Goal: Task Accomplishment & Management: Manage account settings

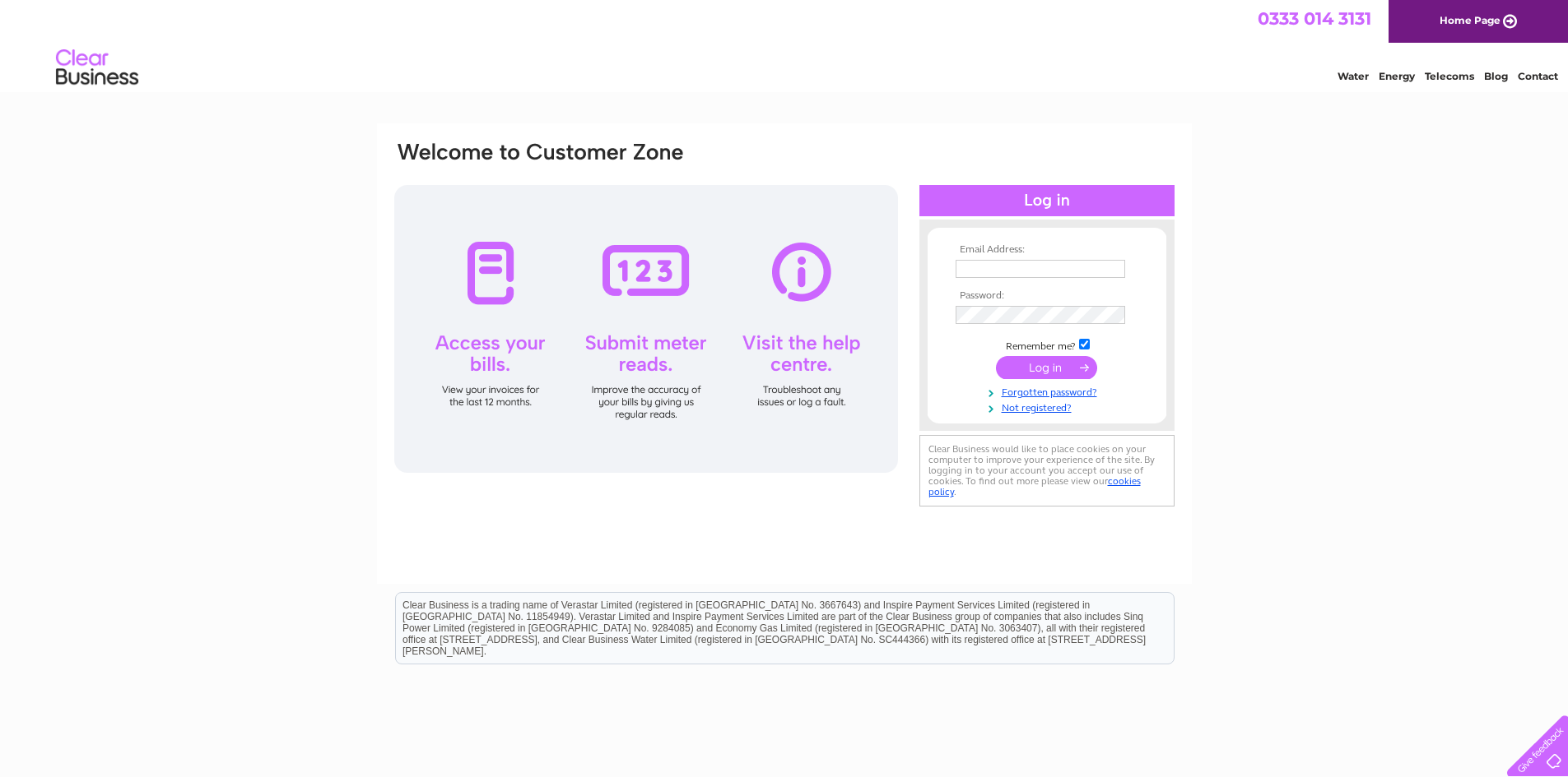
type input "kirkcaldymasonichalls@gmail.com"
click at [1055, 362] on input "submit" at bounding box center [1046, 368] width 101 height 23
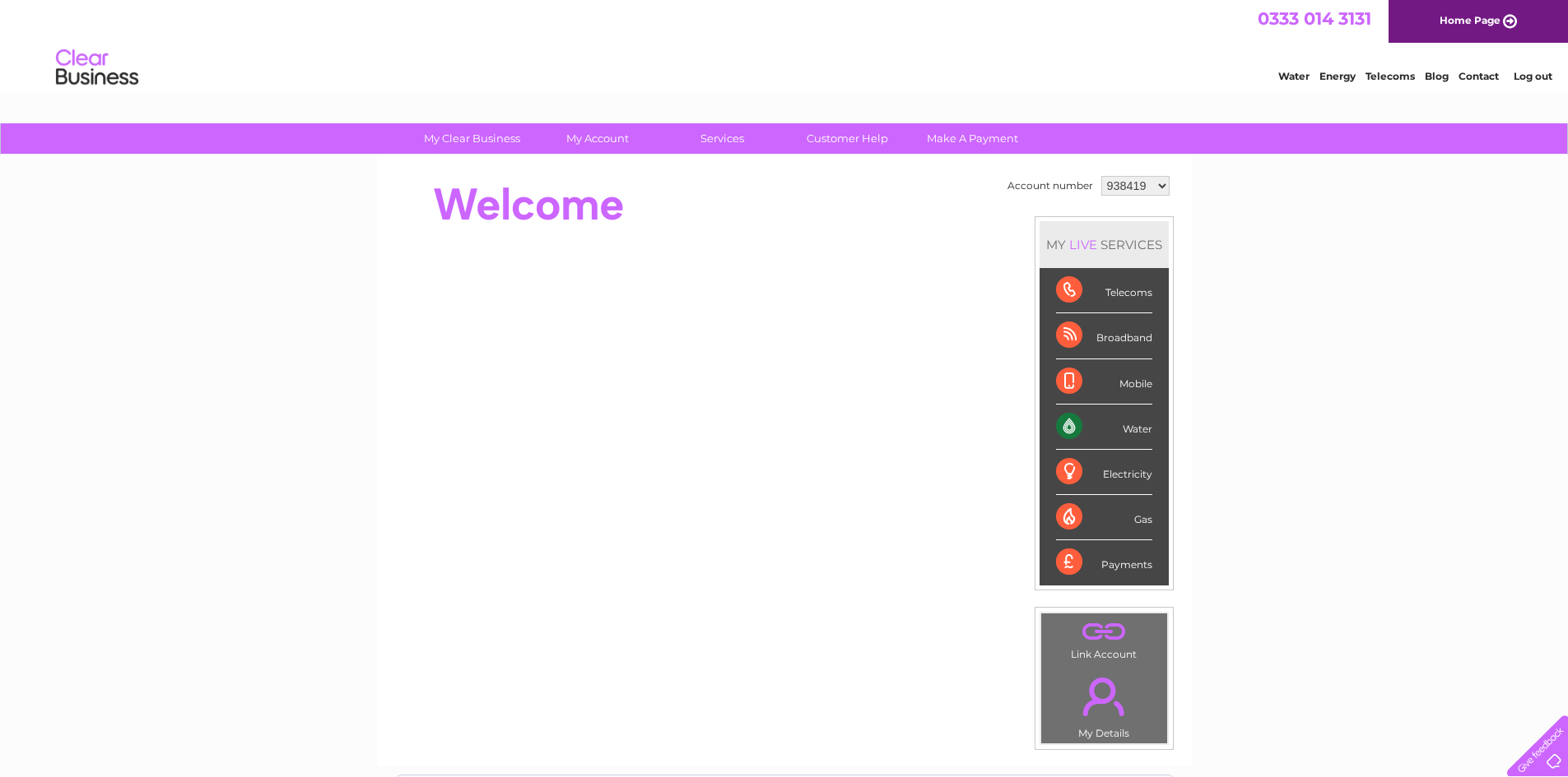
click at [1098, 712] on link "." at bounding box center [1104, 696] width 118 height 57
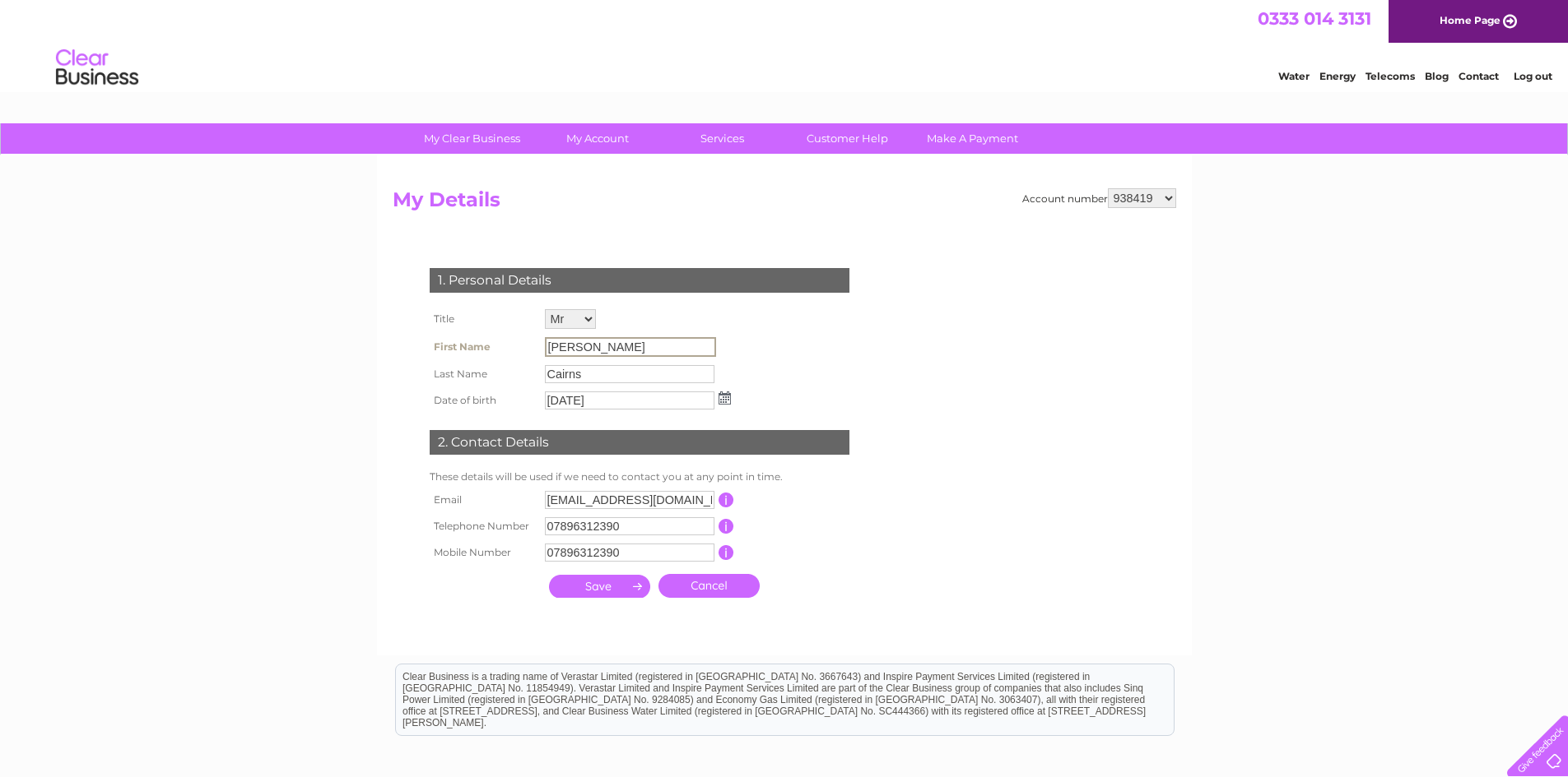
click at [580, 347] on input "John" at bounding box center [630, 347] width 171 height 20
click at [590, 317] on select "Mr Mrs Ms Miss Dr Rev Prof Other" at bounding box center [570, 320] width 51 height 20
click at [545, 310] on select "Mr Mrs Ms Miss Dr Rev Prof Other" at bounding box center [571, 320] width 52 height 22
click at [590, 350] on input "John" at bounding box center [630, 347] width 171 height 20
click at [609, 345] on input "John" at bounding box center [630, 347] width 171 height 20
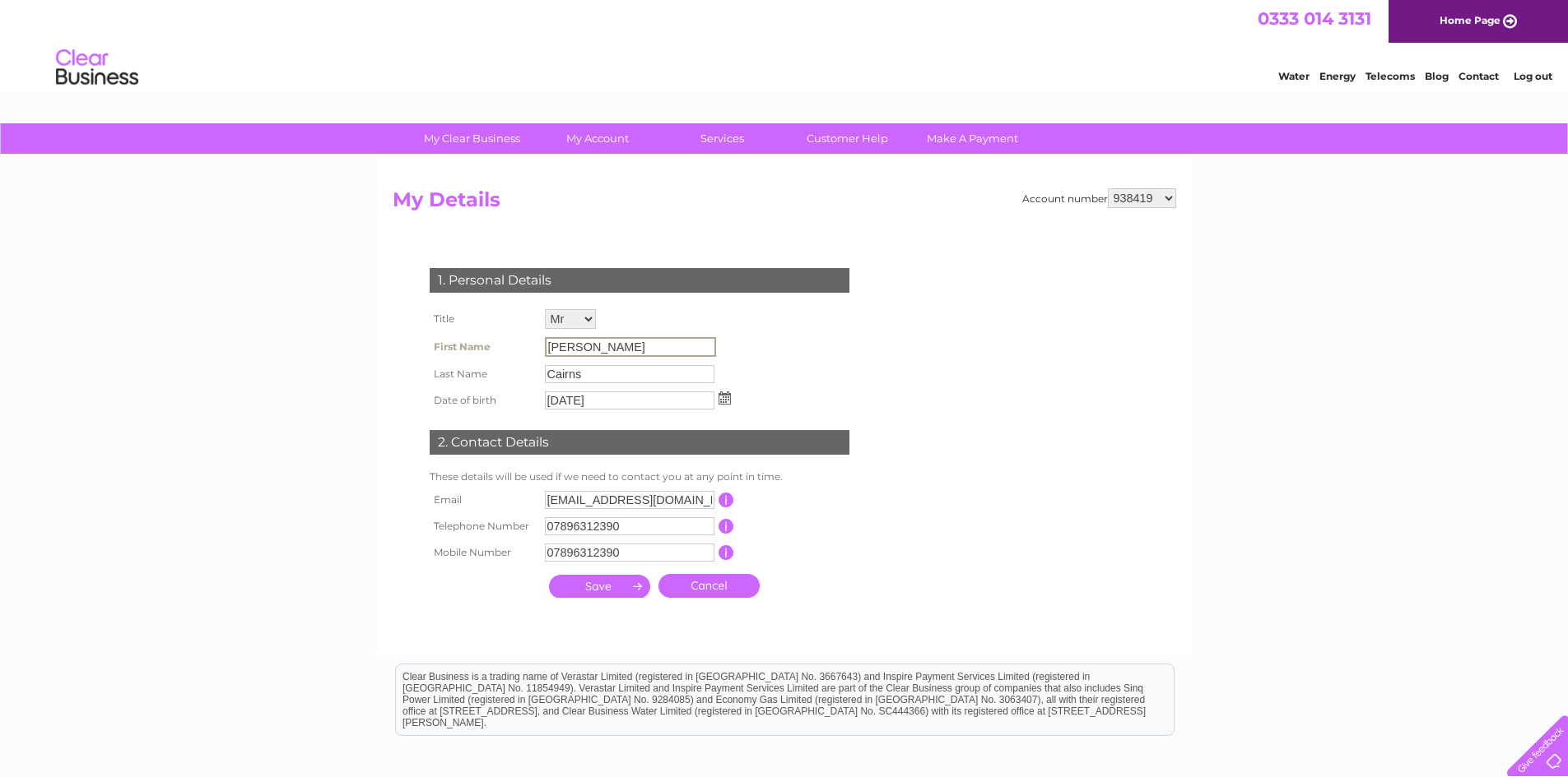
click at [609, 345] on input "John" at bounding box center [630, 347] width 171 height 20
click at [694, 501] on input "kirkcaldymasonichalls@gmail.com" at bounding box center [630, 501] width 169 height 18
drag, startPoint x: 548, startPoint y: 498, endPoint x: 742, endPoint y: 495, distance: 194.0
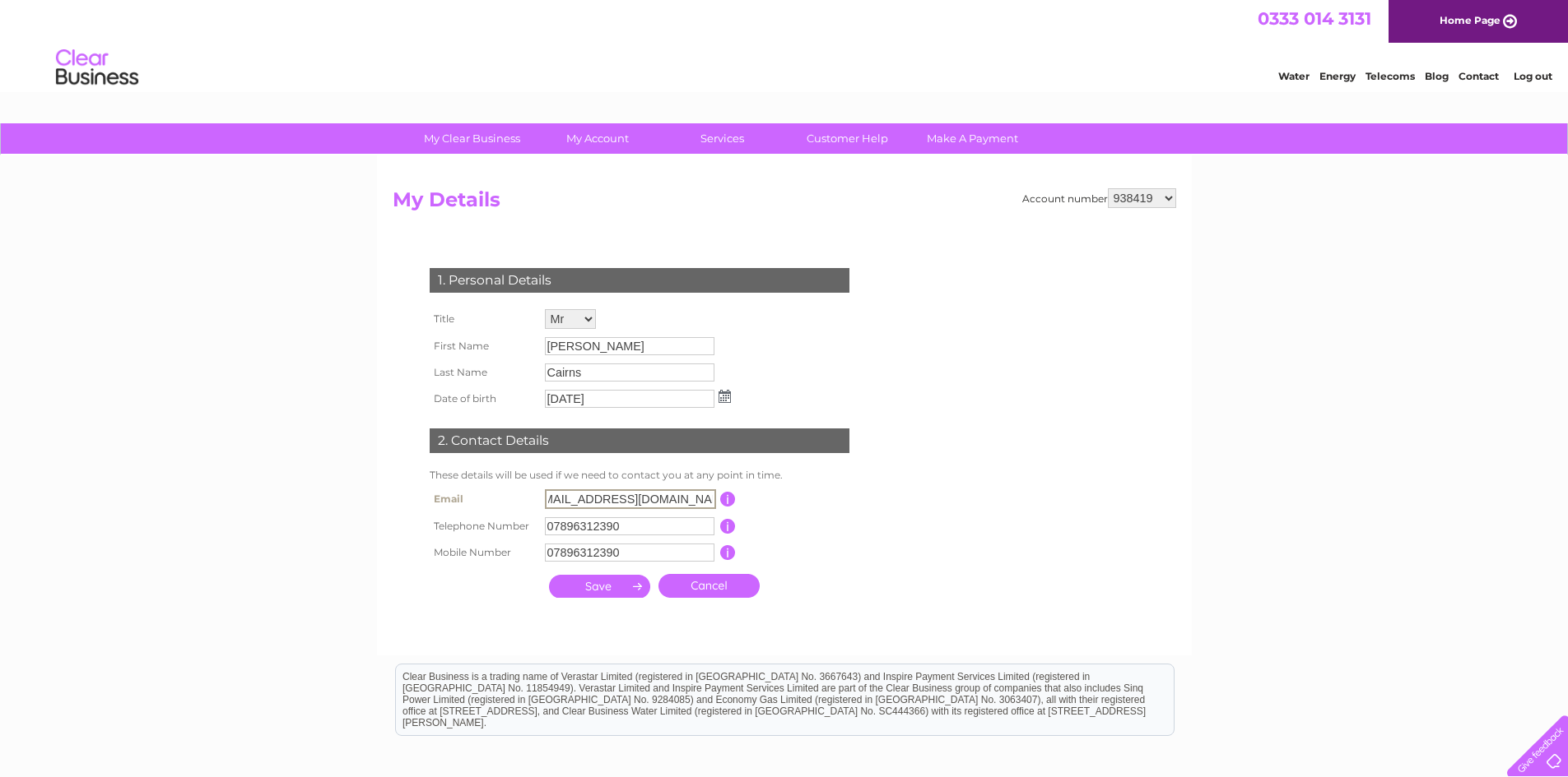
click at [742, 495] on tr "Email kirkcaldymasonichalls@gmail.com This should be a valid email address" at bounding box center [646, 500] width 442 height 28
type input "[EMAIL_ADDRESS][DOMAIN_NAME]"
click at [661, 525] on input "07896312390" at bounding box center [630, 526] width 169 height 18
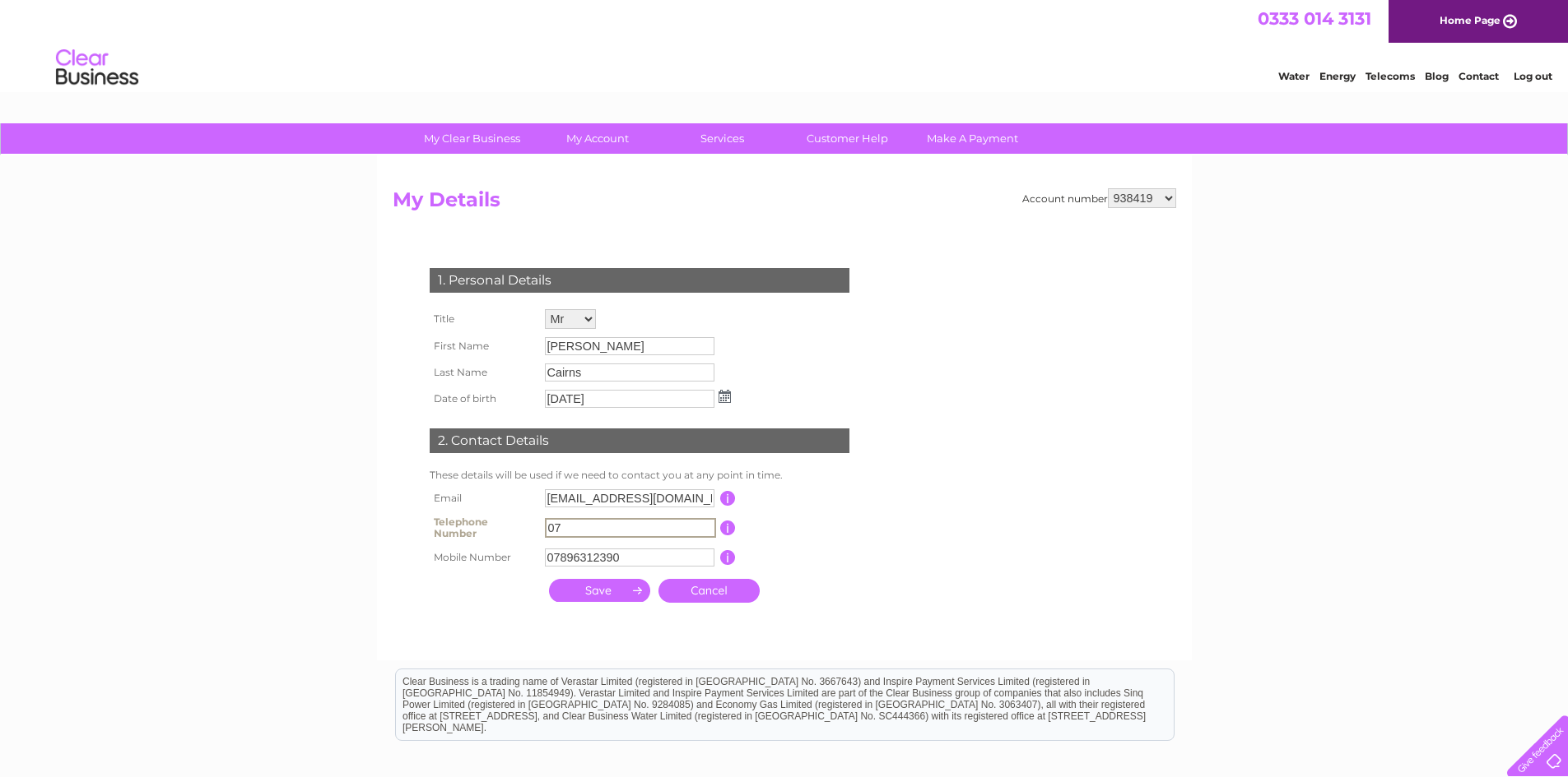
type input "0"
type input "07359048074"
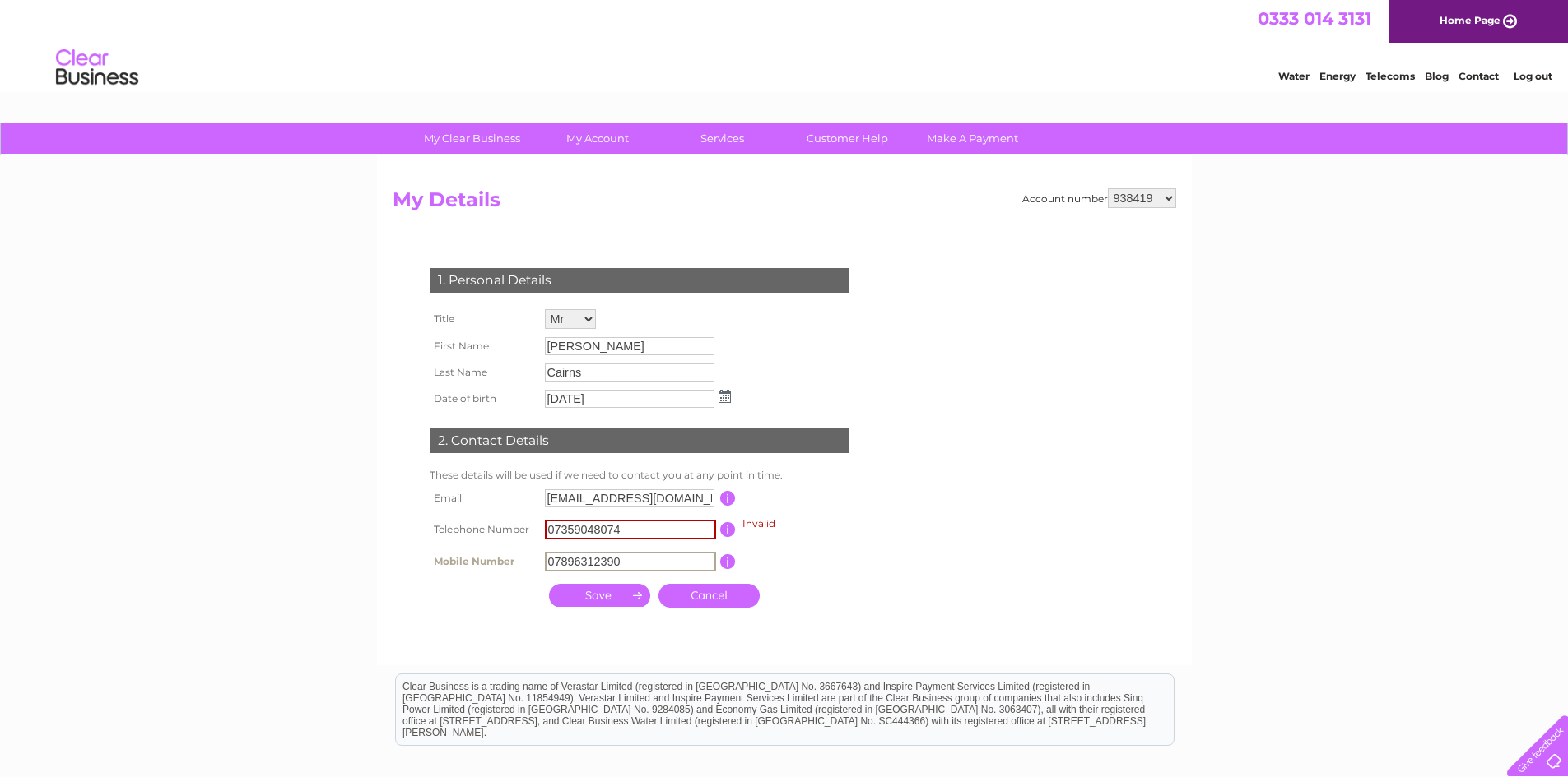
drag, startPoint x: 624, startPoint y: 551, endPoint x: 494, endPoint y: 554, distance: 130.0
click at [496, 554] on tr "Mobile Number 07896312390 This should be a valid mobile number starting with 07…" at bounding box center [646, 562] width 442 height 28
drag, startPoint x: 628, startPoint y: 524, endPoint x: 519, endPoint y: 520, distance: 109.1
click at [520, 520] on tr "Telephone Number 07359048074 Invalid This should be a valid landline telephone …" at bounding box center [646, 530] width 442 height 37
click at [594, 555] on input "text" at bounding box center [630, 561] width 169 height 18
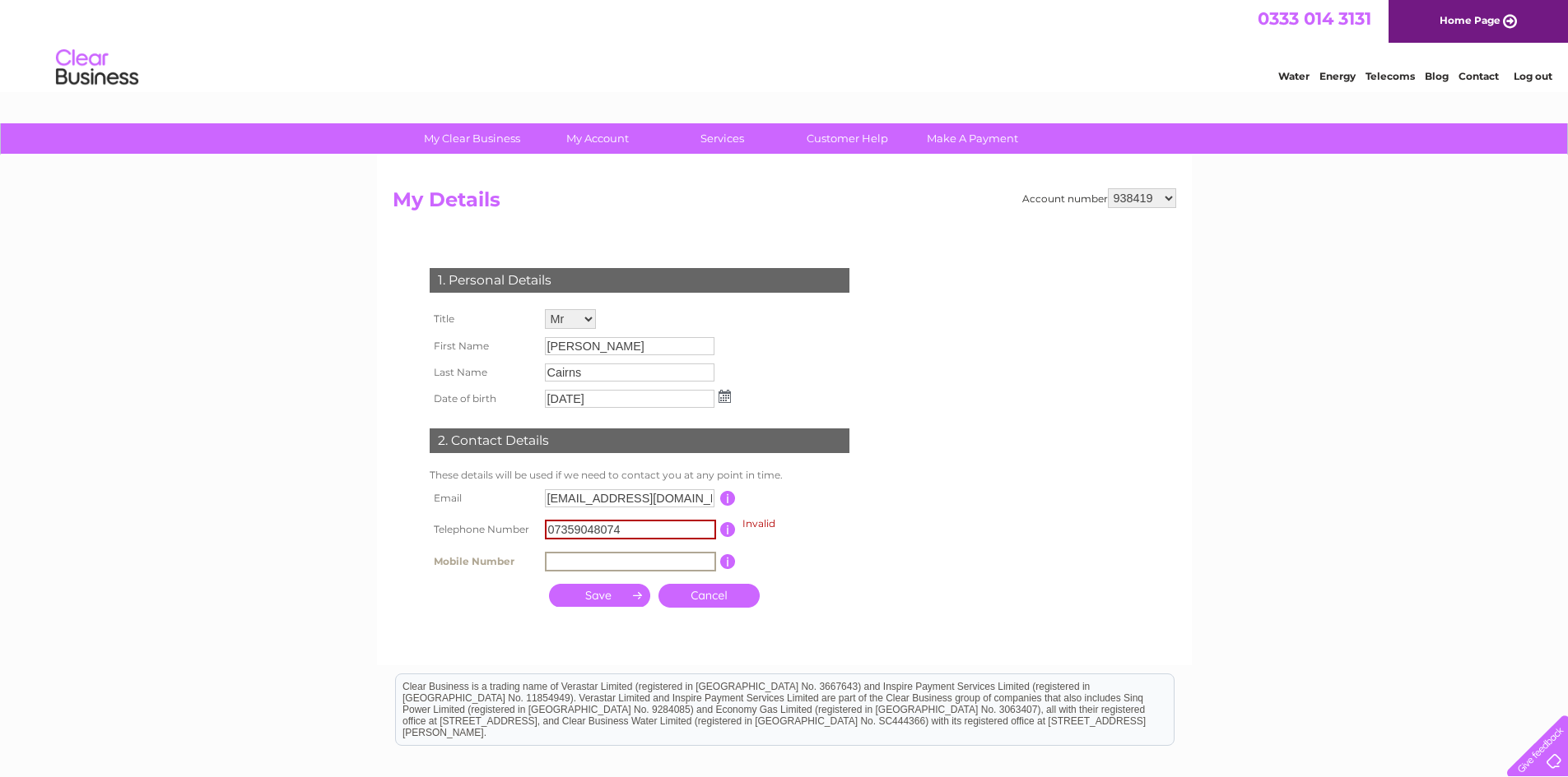
click at [576, 555] on input "text" at bounding box center [630, 562] width 171 height 20
click at [575, 560] on input "text" at bounding box center [630, 562] width 171 height 20
type input "07359048074"
click at [506, 596] on th at bounding box center [483, 594] width 115 height 41
click at [504, 609] on th at bounding box center [483, 594] width 115 height 41
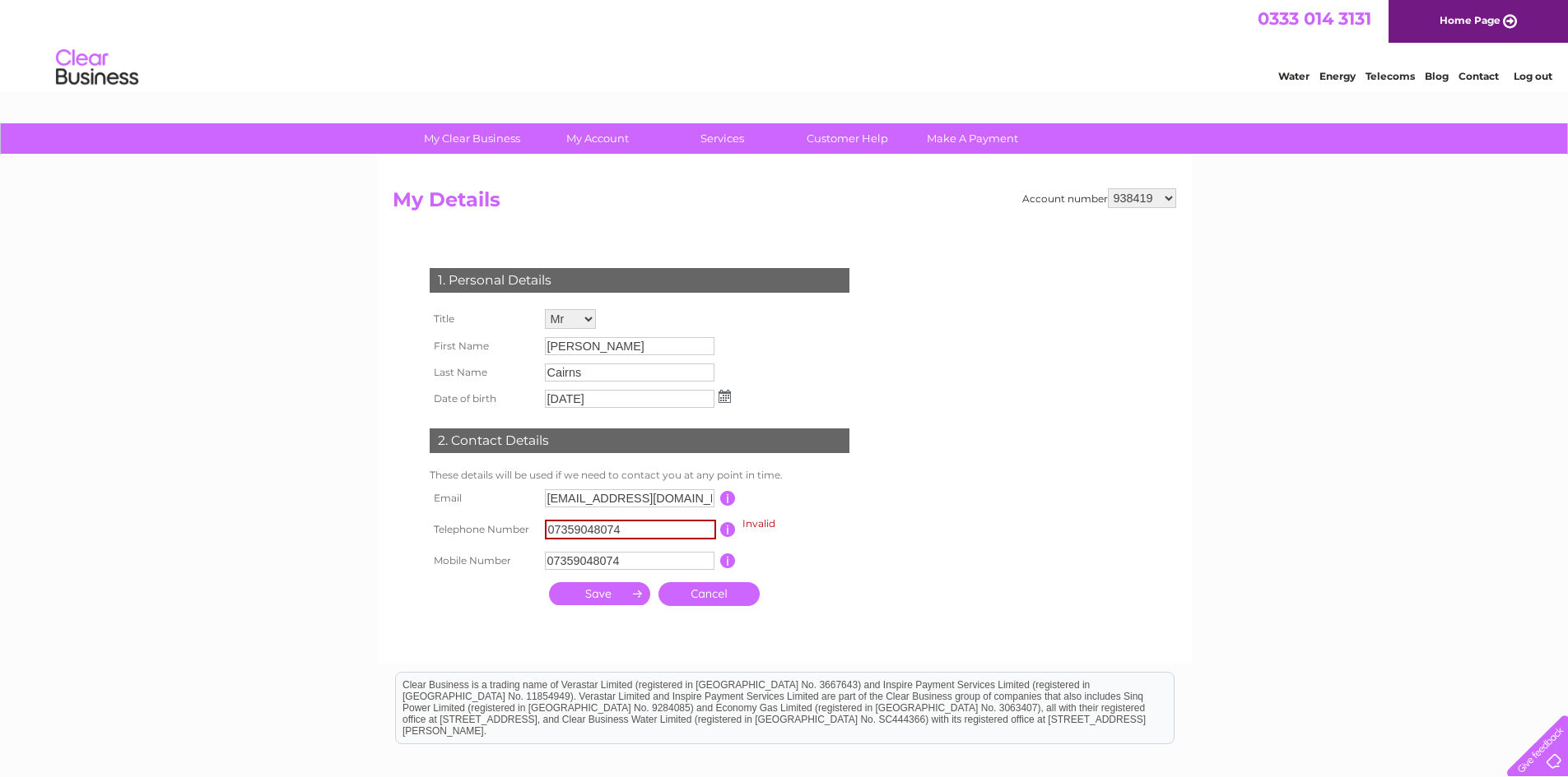
click at [591, 593] on input "submit" at bounding box center [600, 594] width 101 height 23
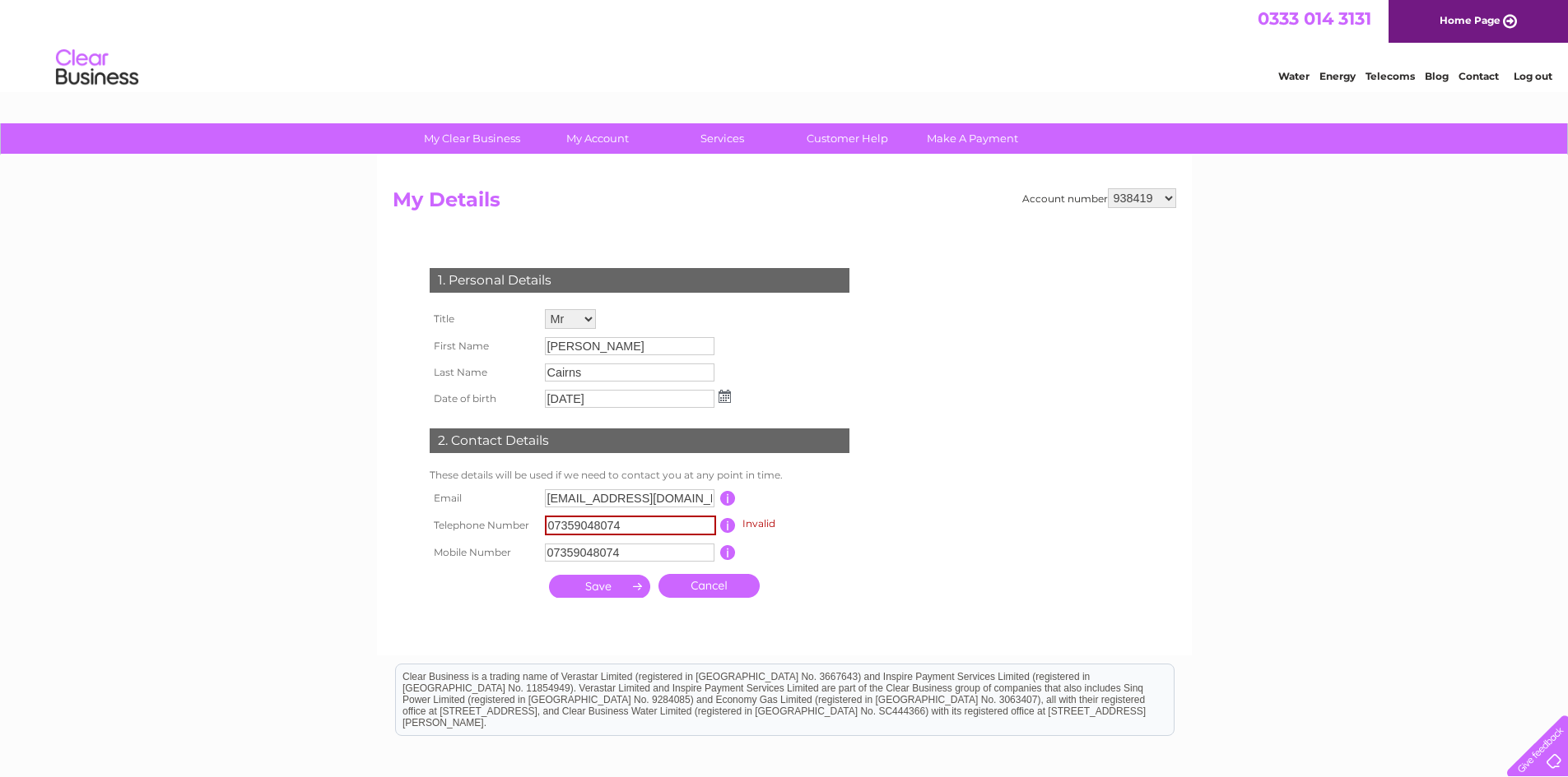
click at [591, 593] on input "submit" at bounding box center [600, 587] width 101 height 23
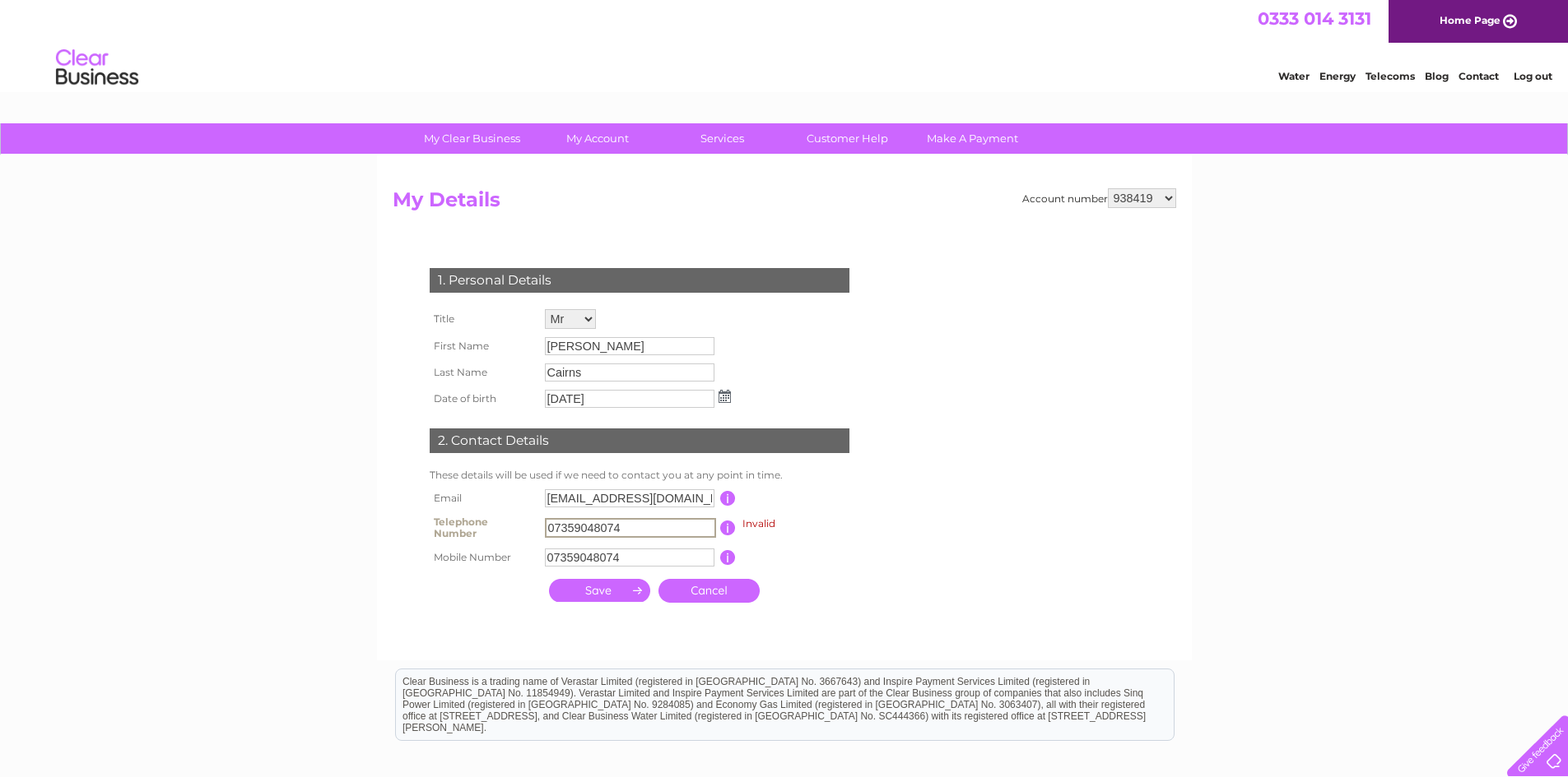
click at [591, 593] on input "submit" at bounding box center [600, 591] width 101 height 23
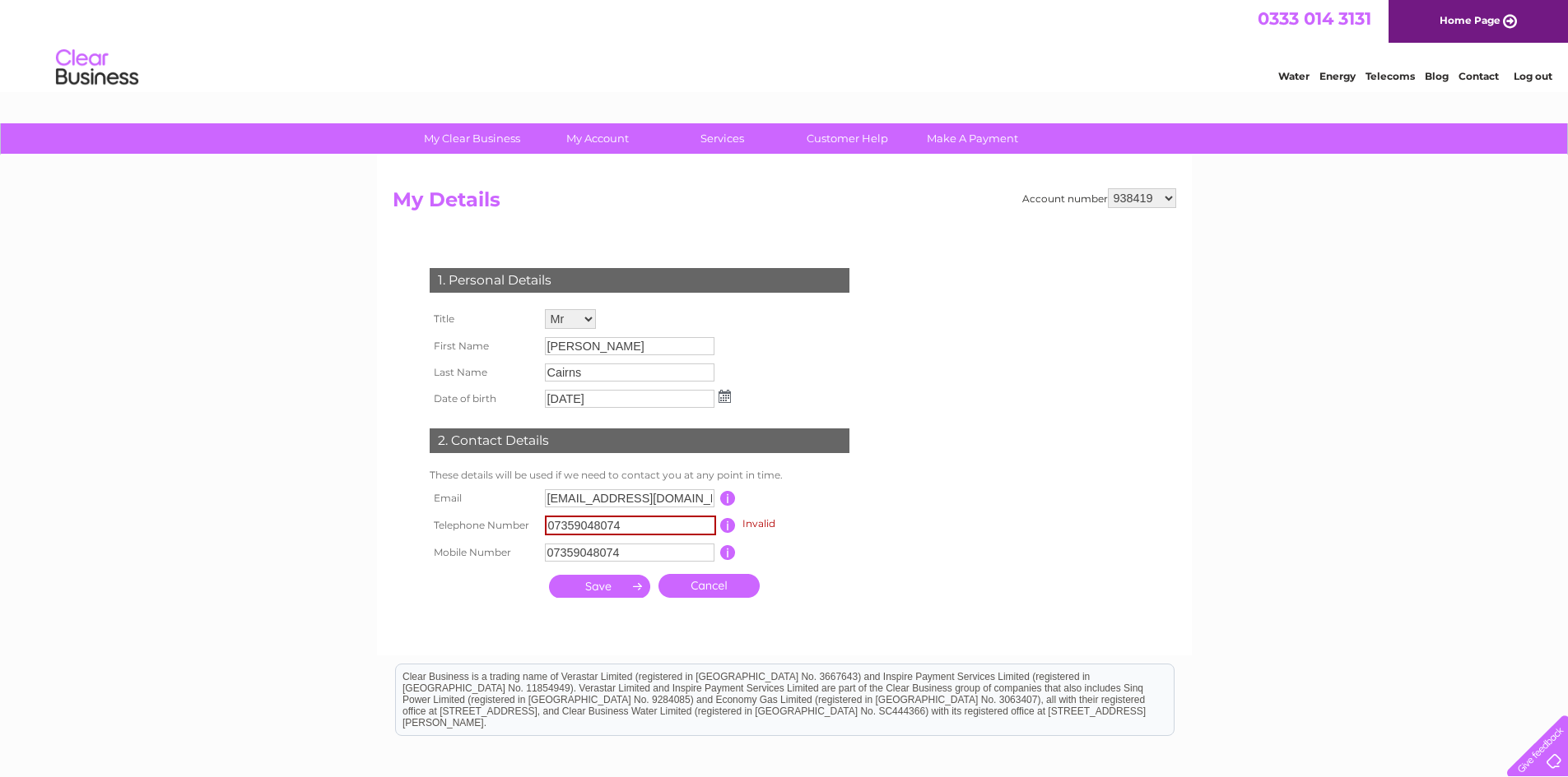
click at [591, 593] on input "submit" at bounding box center [600, 587] width 101 height 23
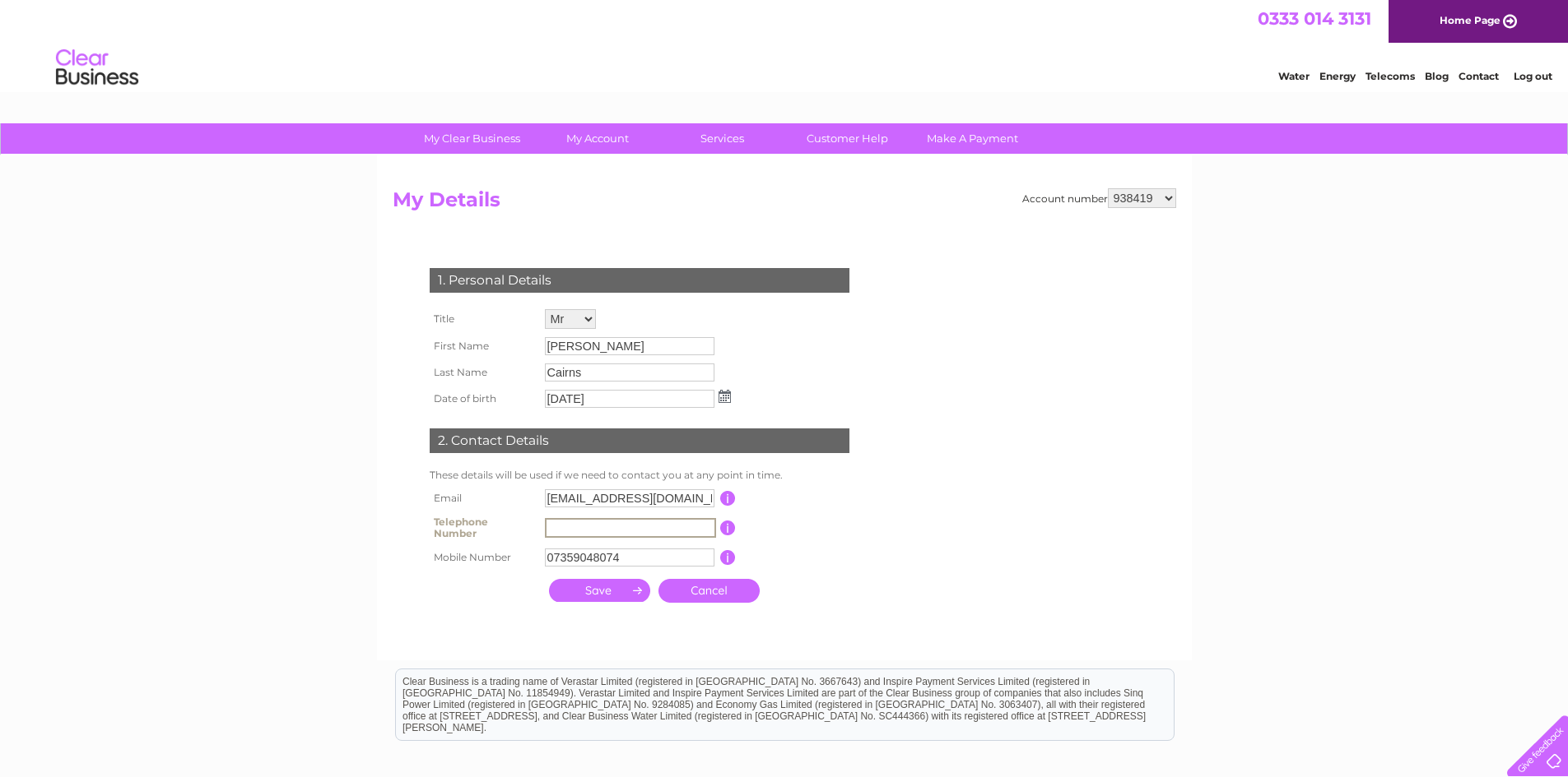
click at [605, 585] on input "submit" at bounding box center [600, 591] width 101 height 23
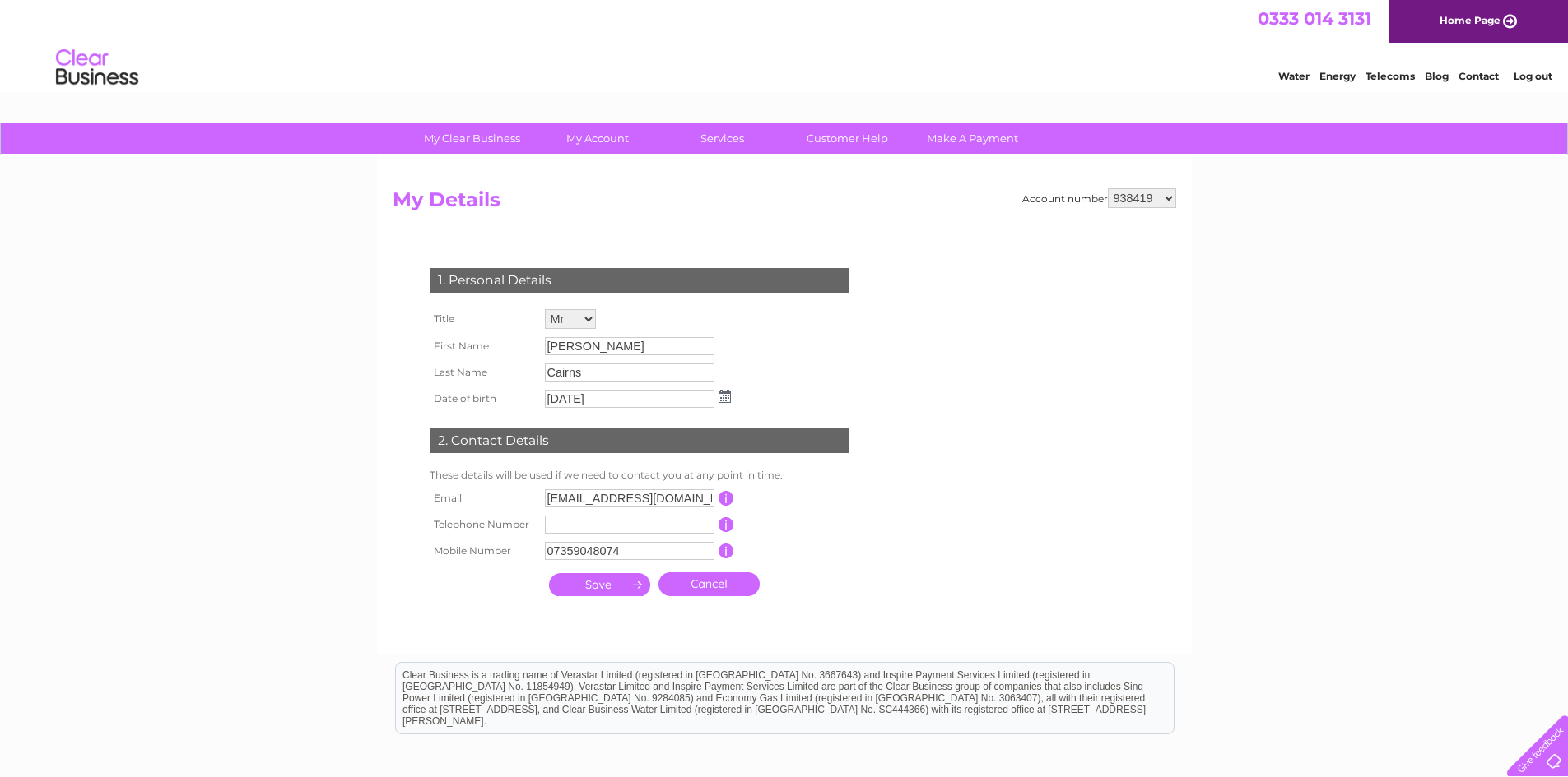
click at [605, 585] on input "submit" at bounding box center [600, 585] width 101 height 23
click at [606, 585] on input "submit" at bounding box center [600, 585] width 101 height 23
click at [799, 606] on div at bounding box center [643, 621] width 500 height 33
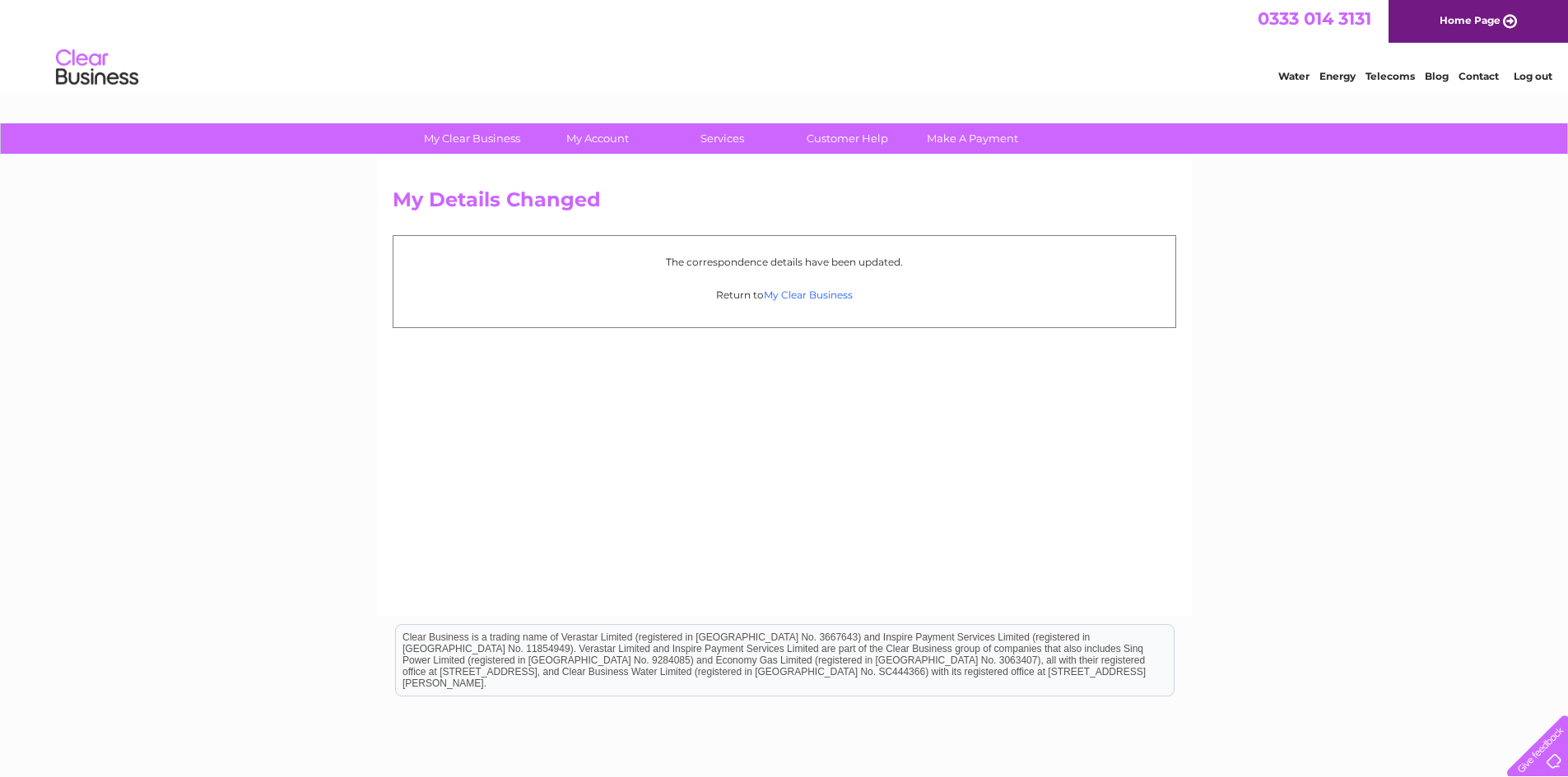
click at [806, 293] on link "My Clear Business" at bounding box center [807, 295] width 89 height 12
click at [813, 290] on link "My Clear Business" at bounding box center [807, 295] width 89 height 12
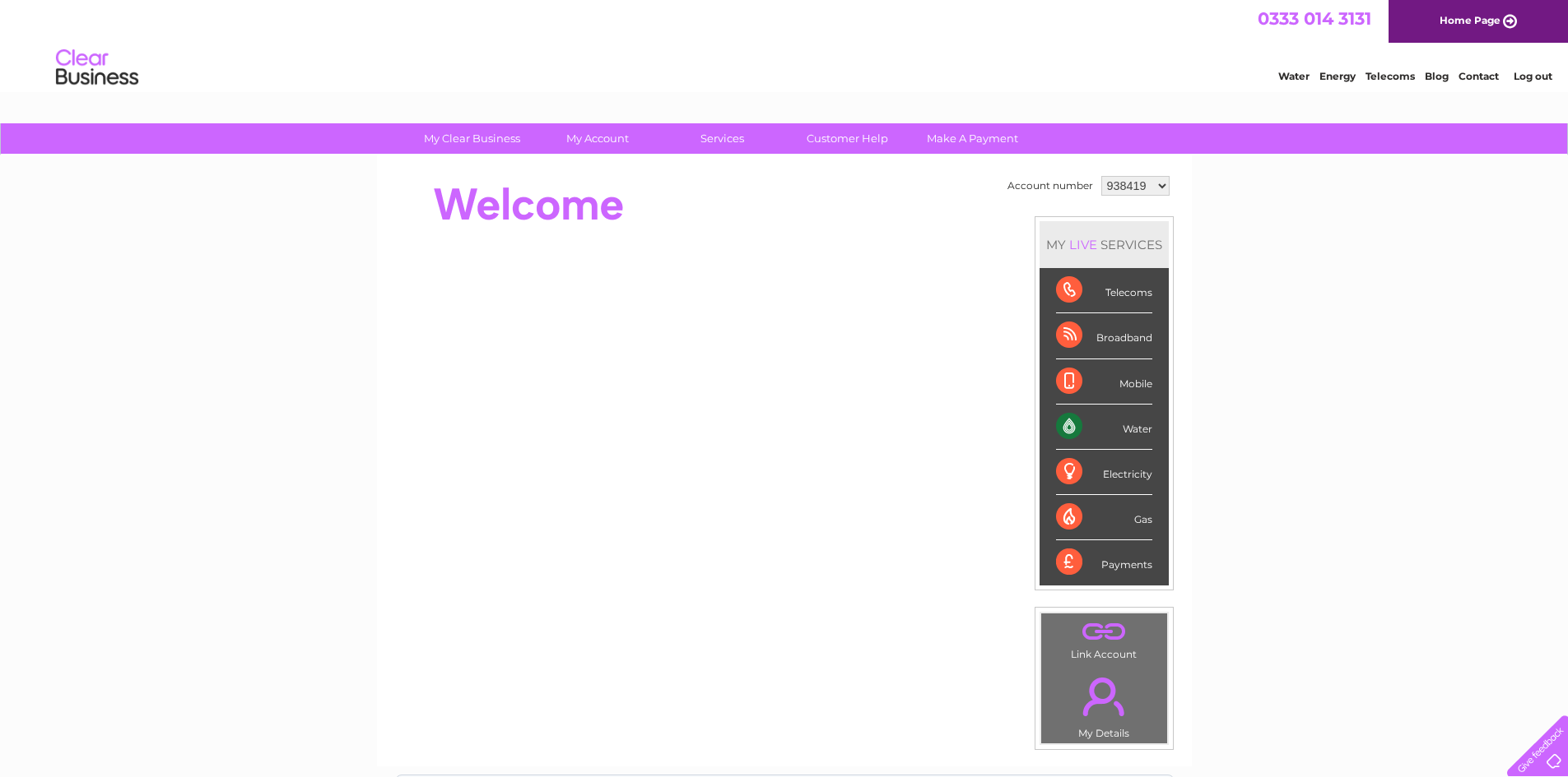
click at [1155, 180] on select "938419 1123380" at bounding box center [1135, 186] width 68 height 20
select select "1123380"
click at [1101, 176] on select "938419 1123380" at bounding box center [1135, 186] width 68 height 20
click at [1103, 699] on link "." at bounding box center [1104, 696] width 118 height 57
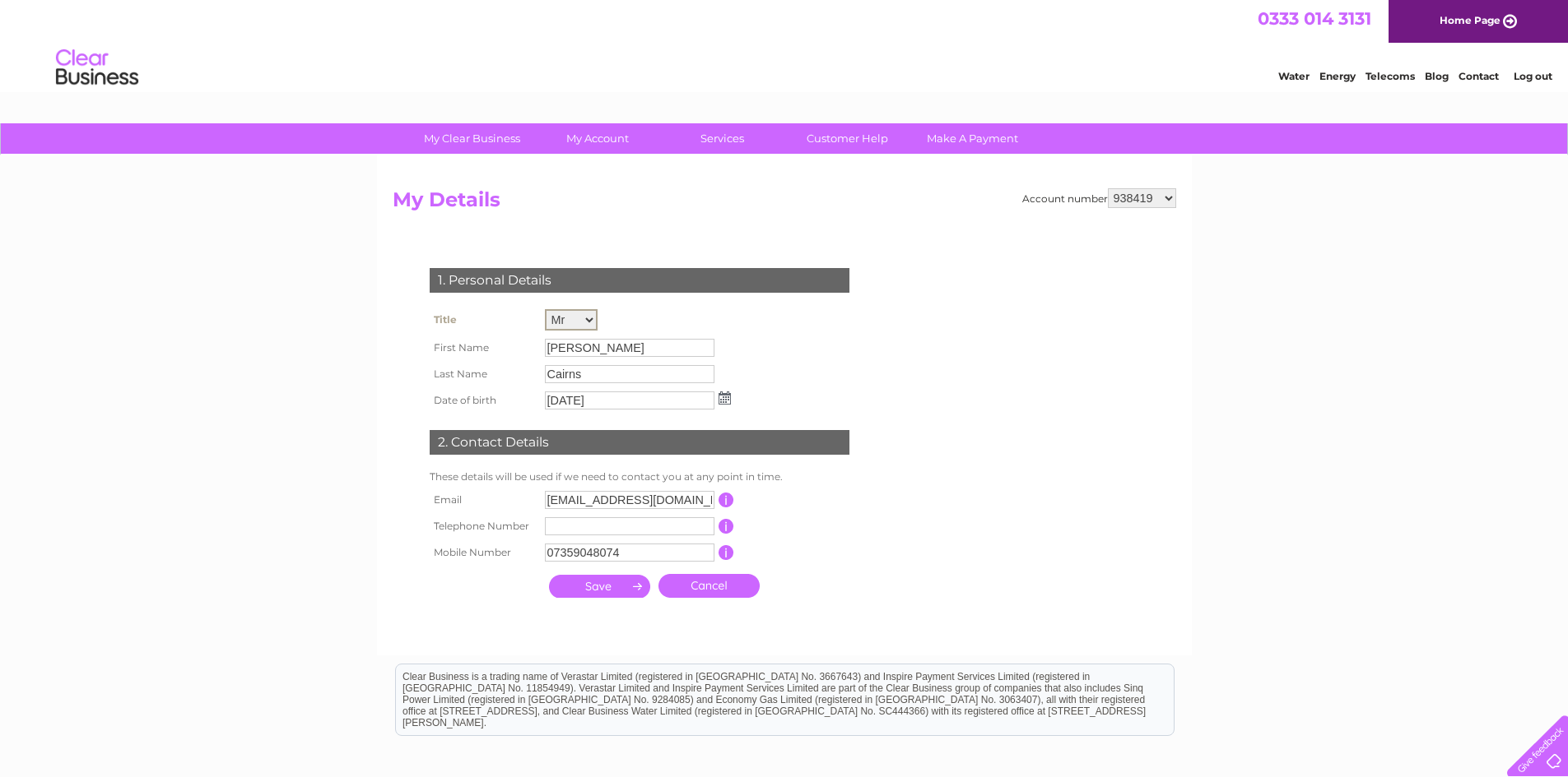
click at [586, 314] on select "Mr Mrs Ms Miss Dr Rev Prof Other" at bounding box center [571, 320] width 52 height 22
click at [590, 314] on select "Mr Mrs Ms Miss Dr Rev Prof Other" at bounding box center [571, 320] width 52 height 22
click at [545, 310] on select "Mr Mrs Ms Miss Dr Rev Prof Other" at bounding box center [571, 320] width 52 height 22
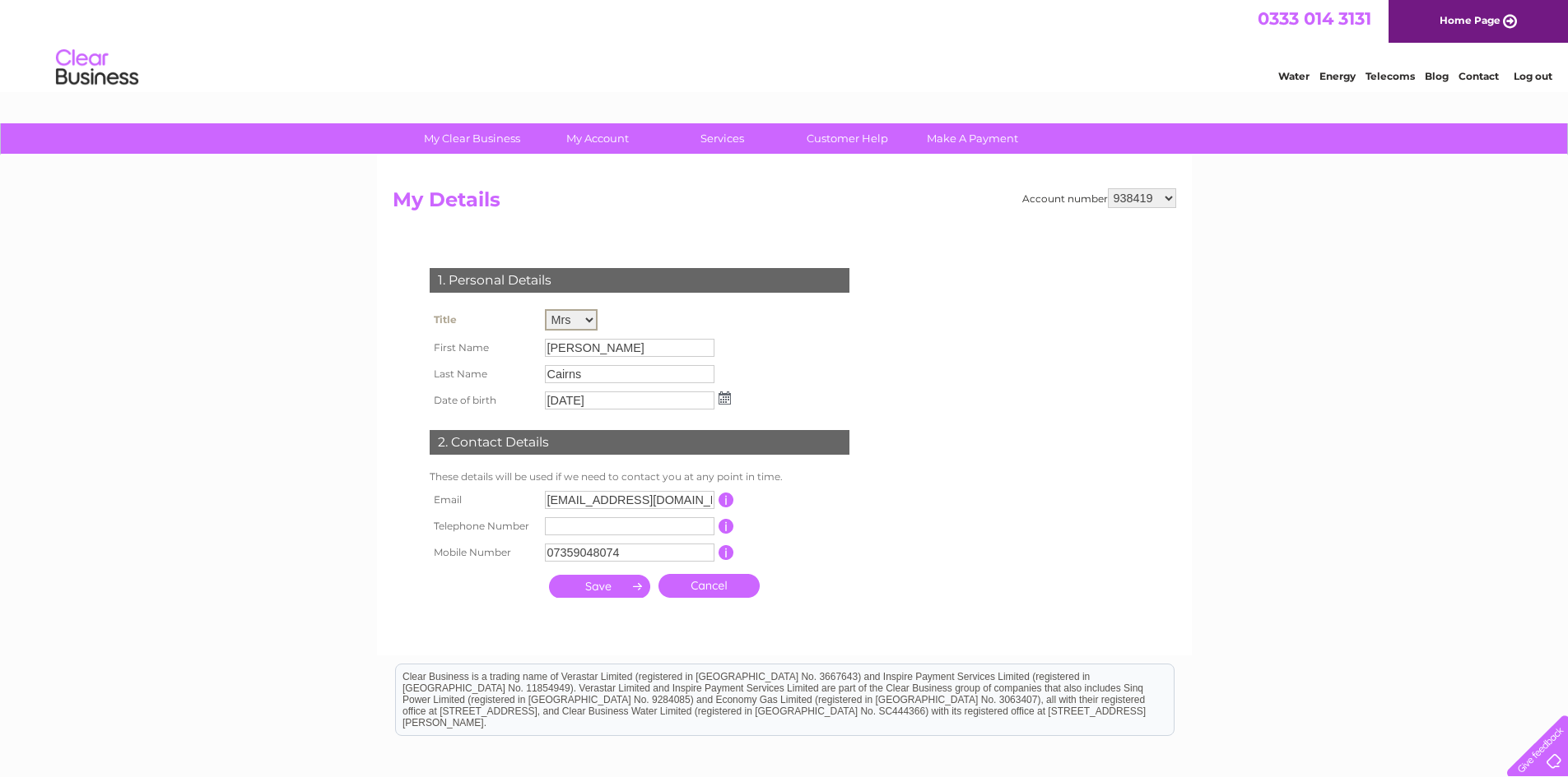
click at [598, 317] on td "Mr Mrs Ms Miss Dr Rev Prof Other" at bounding box center [638, 320] width 194 height 30
click at [588, 318] on select "Mr Mrs Ms Miss Dr Rev Prof Other" at bounding box center [570, 320] width 51 height 20
select select "Mr"
click at [545, 310] on select "Mr Mrs Ms Miss Dr Rev Prof Other" at bounding box center [571, 320] width 52 height 22
click at [591, 346] on input "John" at bounding box center [630, 348] width 169 height 18
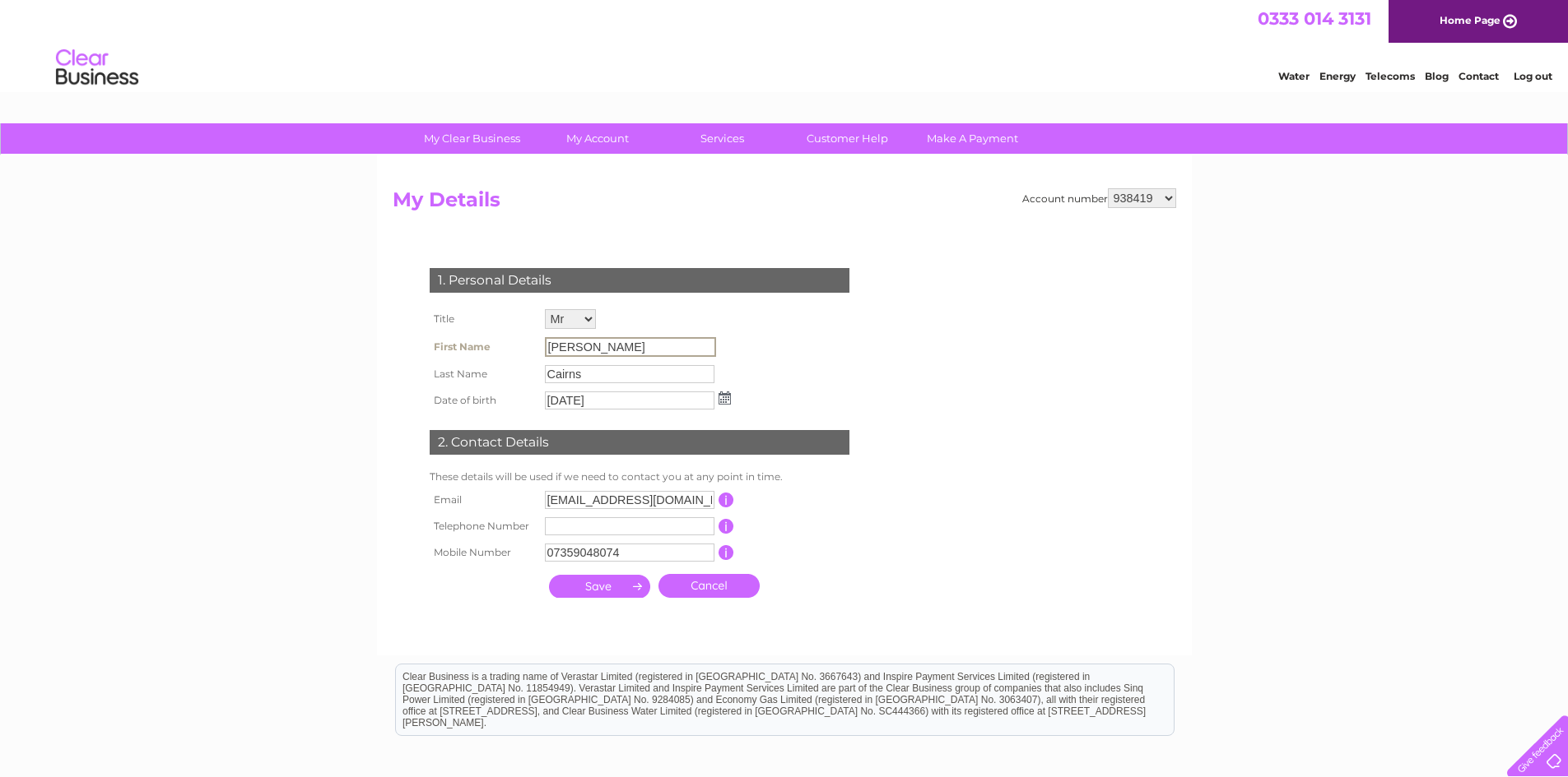
drag, startPoint x: 591, startPoint y: 346, endPoint x: 546, endPoint y: 349, distance: 45.1
click at [546, 349] on input "John" at bounding box center [630, 347] width 171 height 20
click at [826, 633] on div at bounding box center [643, 621] width 500 height 33
click at [1479, 73] on link "Contact" at bounding box center [1478, 76] width 41 height 12
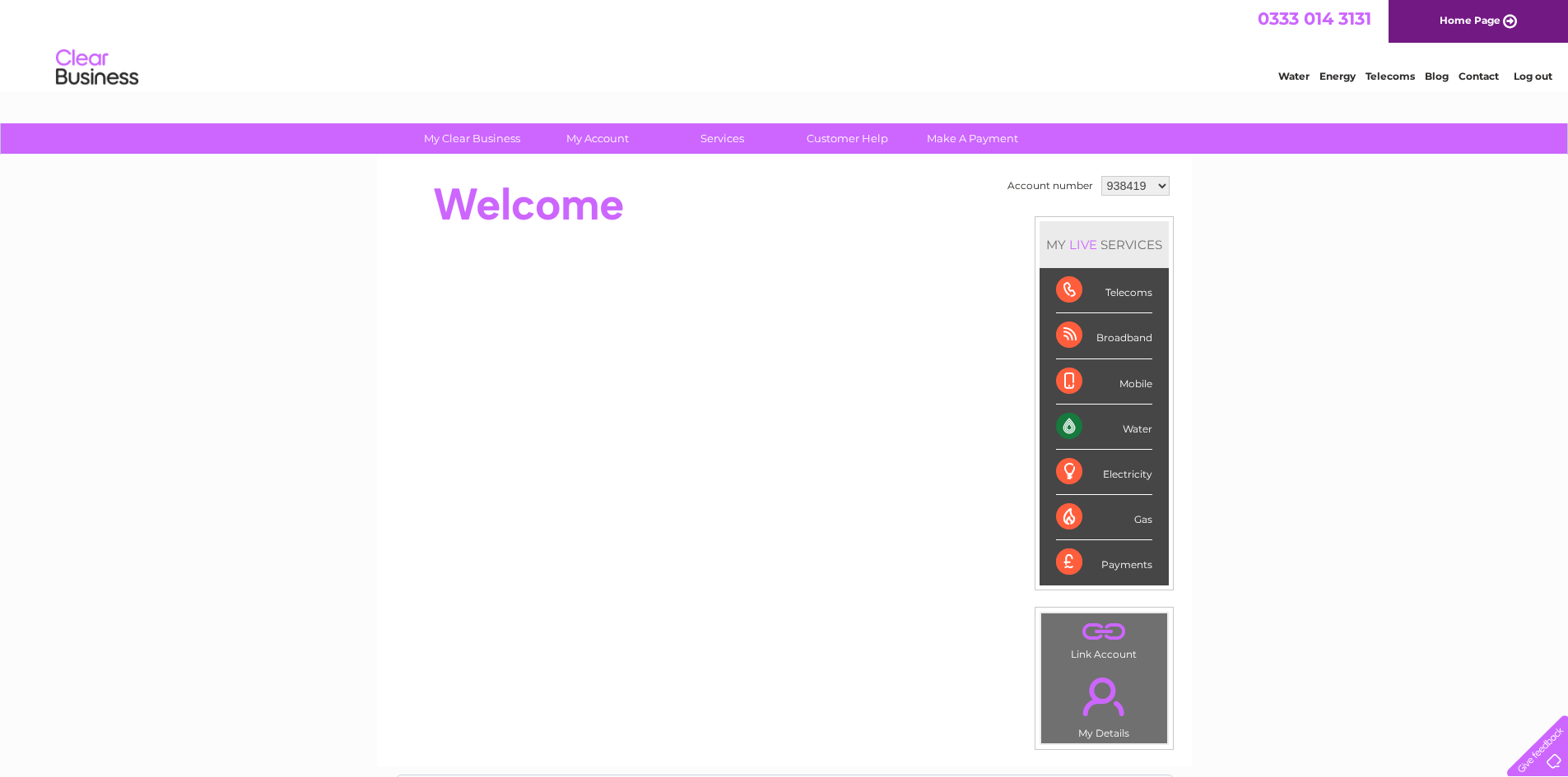
click at [1098, 628] on link "." at bounding box center [1104, 632] width 118 height 29
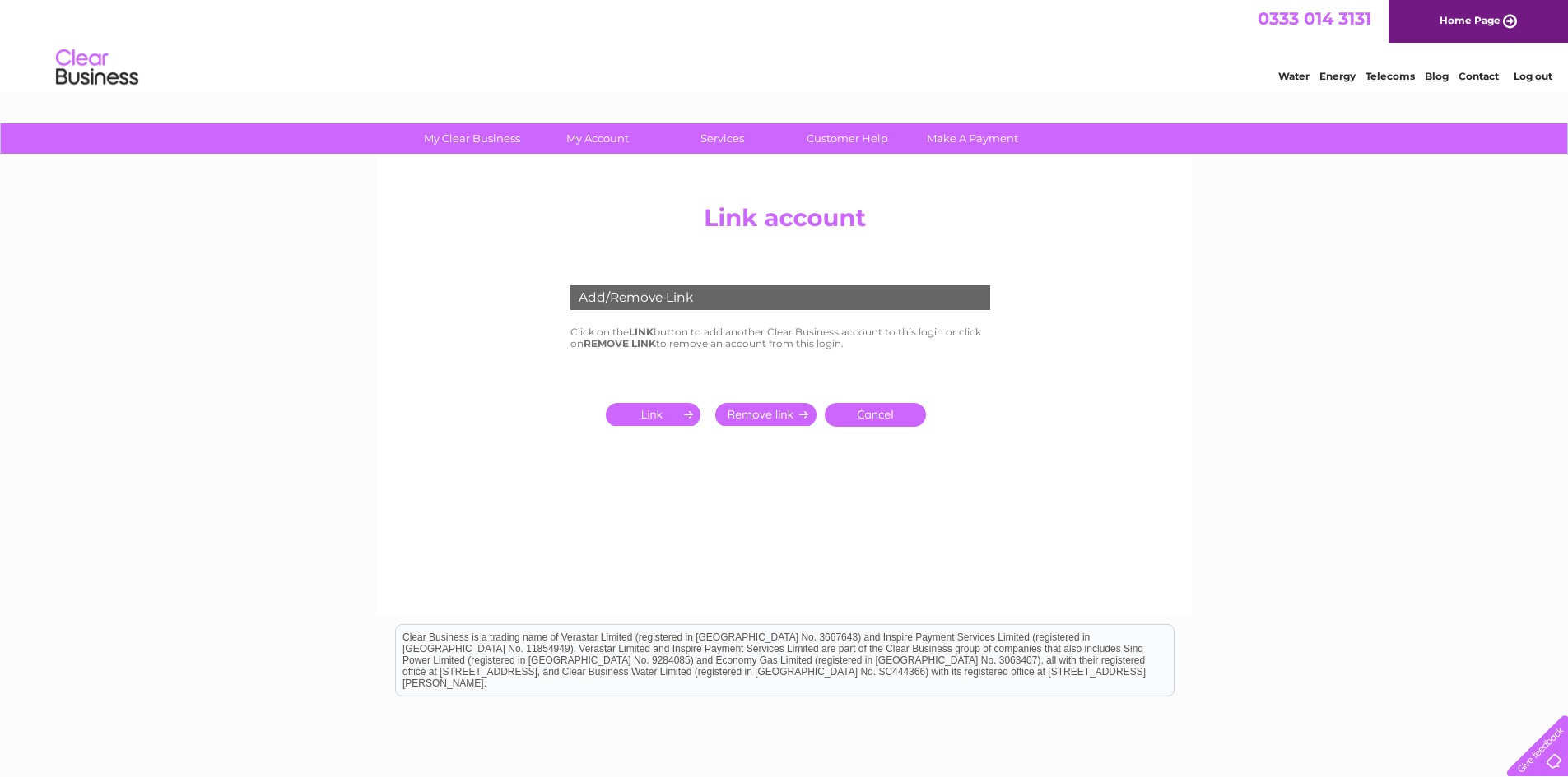
click at [894, 414] on link "Cancel" at bounding box center [875, 415] width 101 height 24
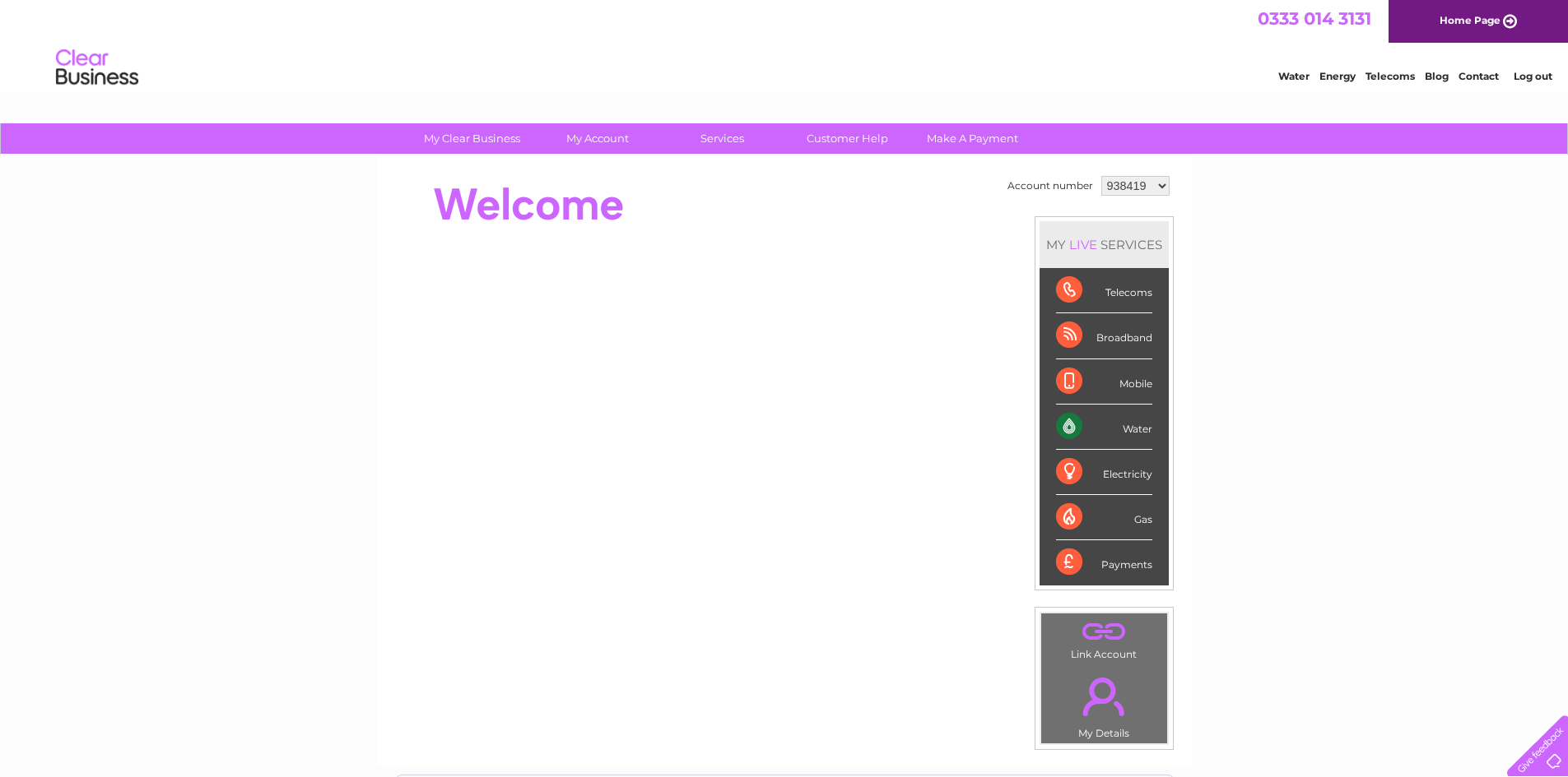
click at [1328, 71] on link "Energy" at bounding box center [1337, 76] width 37 height 12
click at [1107, 701] on link "." at bounding box center [1104, 696] width 118 height 57
